Goal: Information Seeking & Learning: Learn about a topic

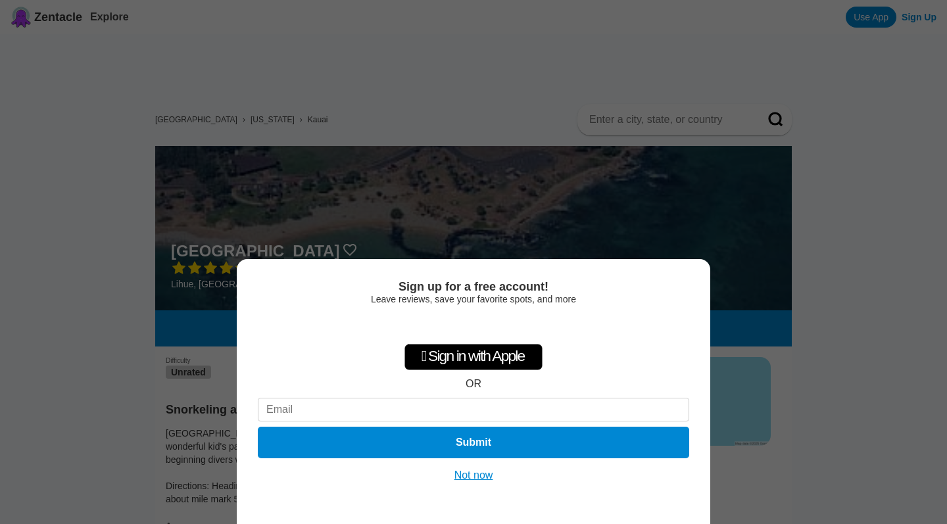
click at [475, 475] on button "Not now" at bounding box center [473, 475] width 47 height 13
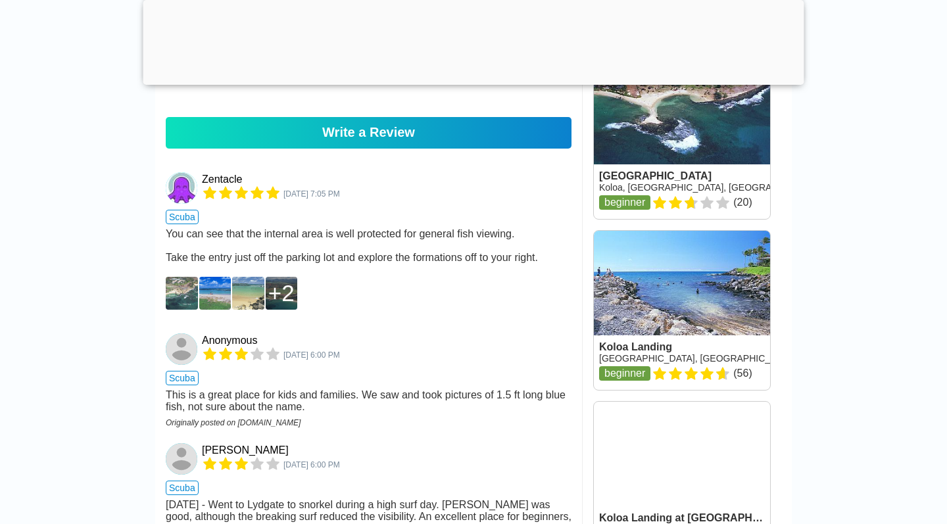
scroll to position [954, 0]
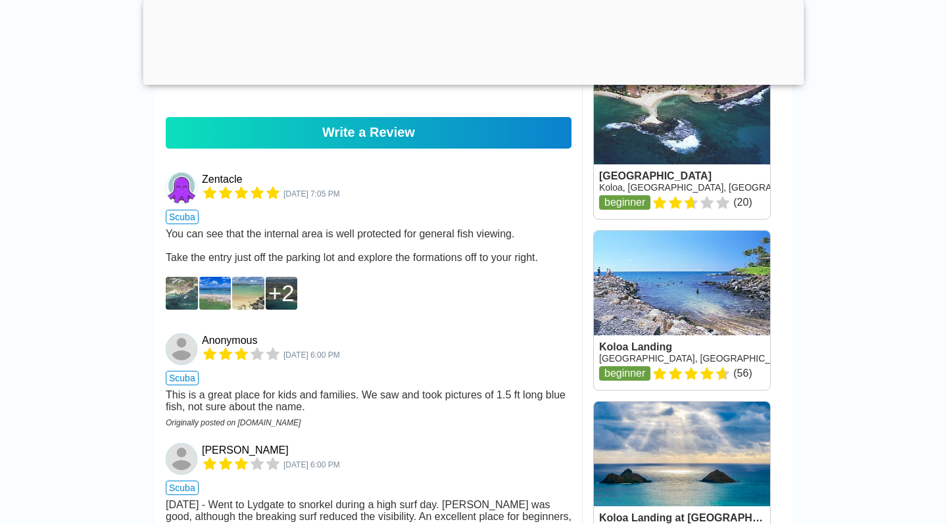
click at [681, 263] on link at bounding box center [682, 310] width 176 height 159
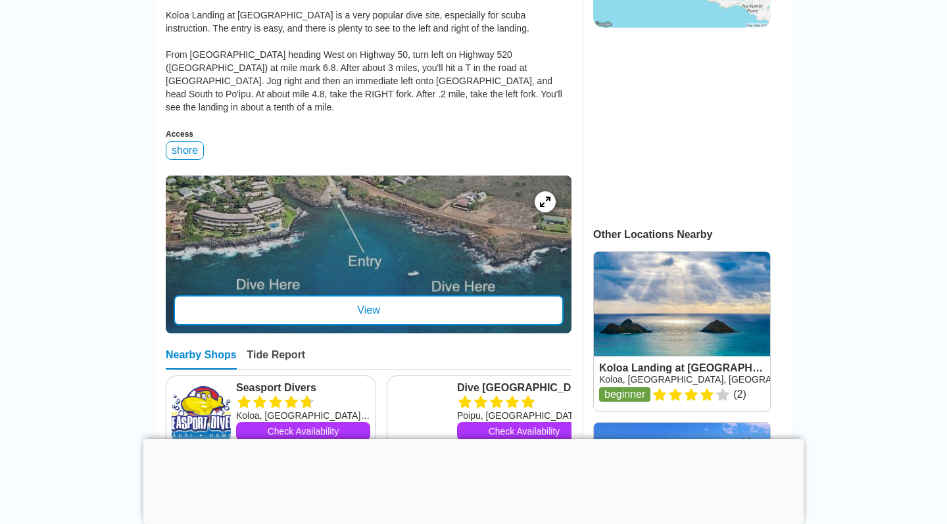
scroll to position [447, 0]
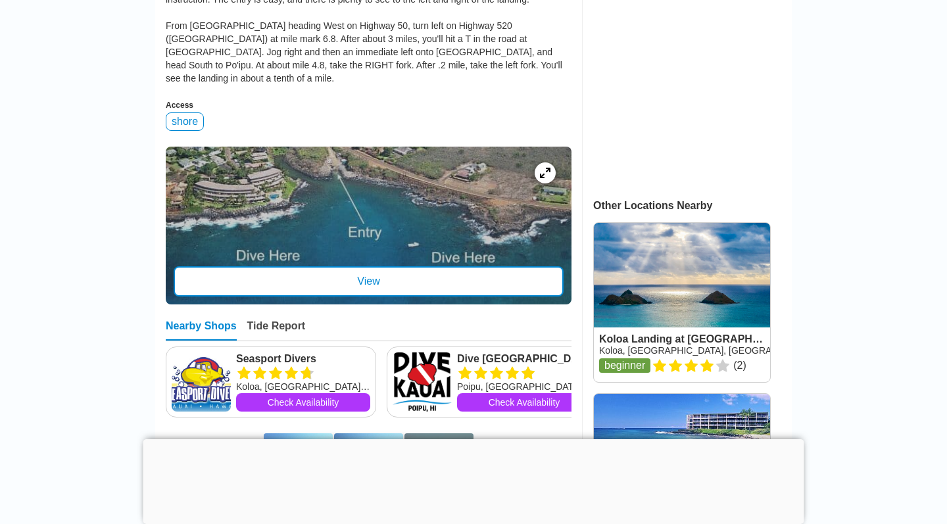
click at [360, 208] on div at bounding box center [369, 226] width 406 height 158
